Goal: Navigation & Orientation: Understand site structure

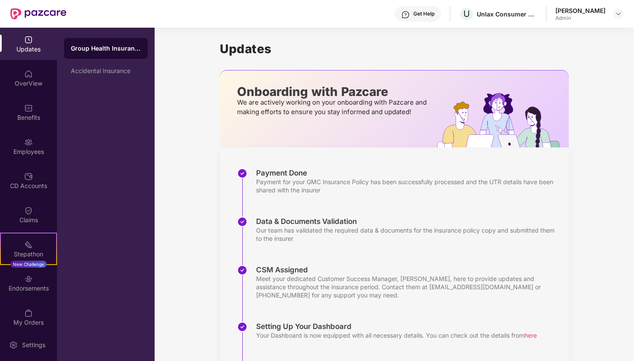
click at [144, 121] on div "Group Health Insurance Accidental Insurance" at bounding box center [106, 194] width 98 height 333
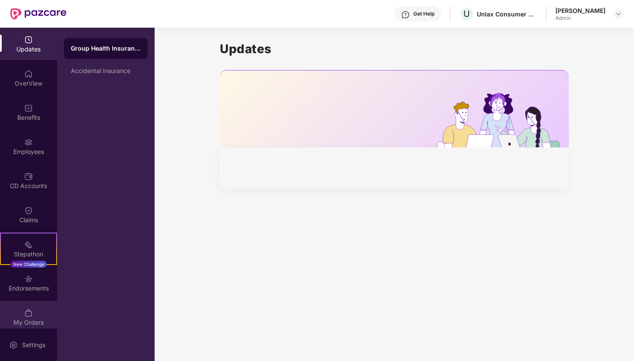
click at [25, 316] on img at bounding box center [28, 312] width 9 height 9
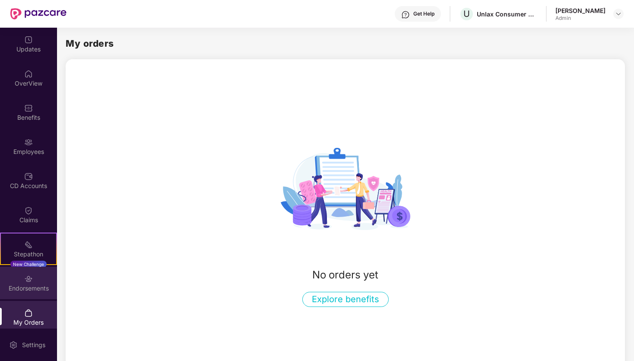
click at [29, 287] on div "Endorsements" at bounding box center [28, 288] width 57 height 9
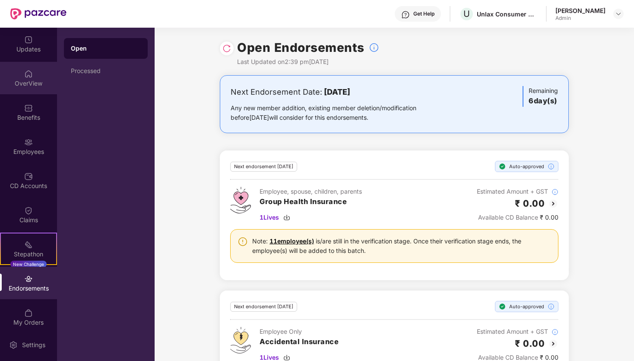
click at [32, 73] on div "OverView" at bounding box center [28, 78] width 57 height 32
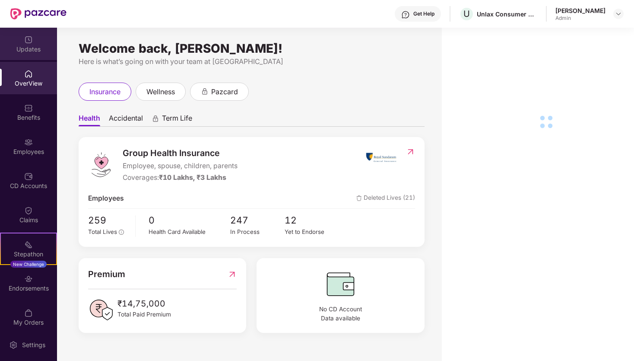
click at [38, 45] on div "Updates" at bounding box center [28, 49] width 57 height 9
